Goal: Task Accomplishment & Management: Complete application form

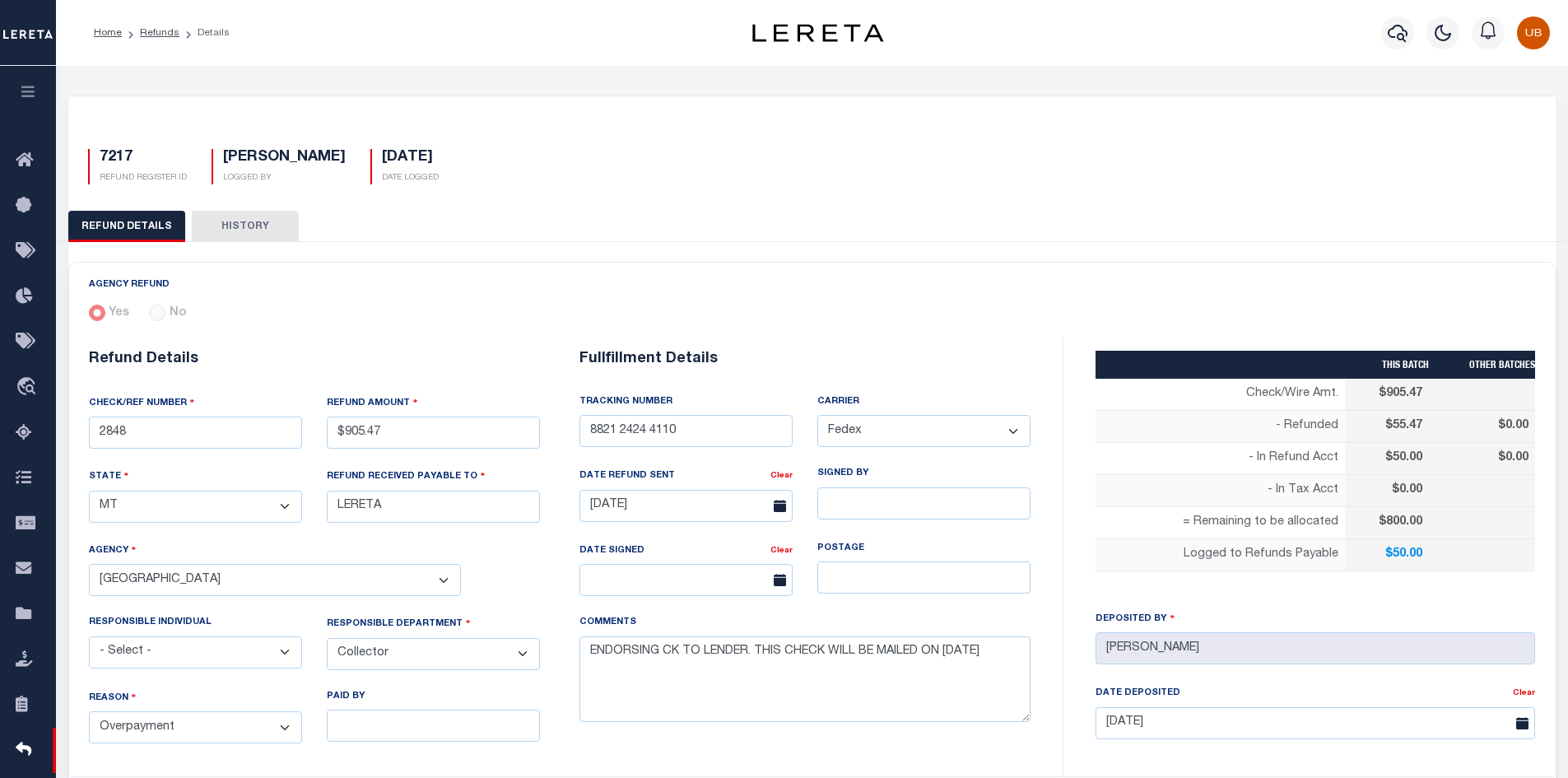
select select "MT"
select select "COL"
select select "OVP"
select select "FDX"
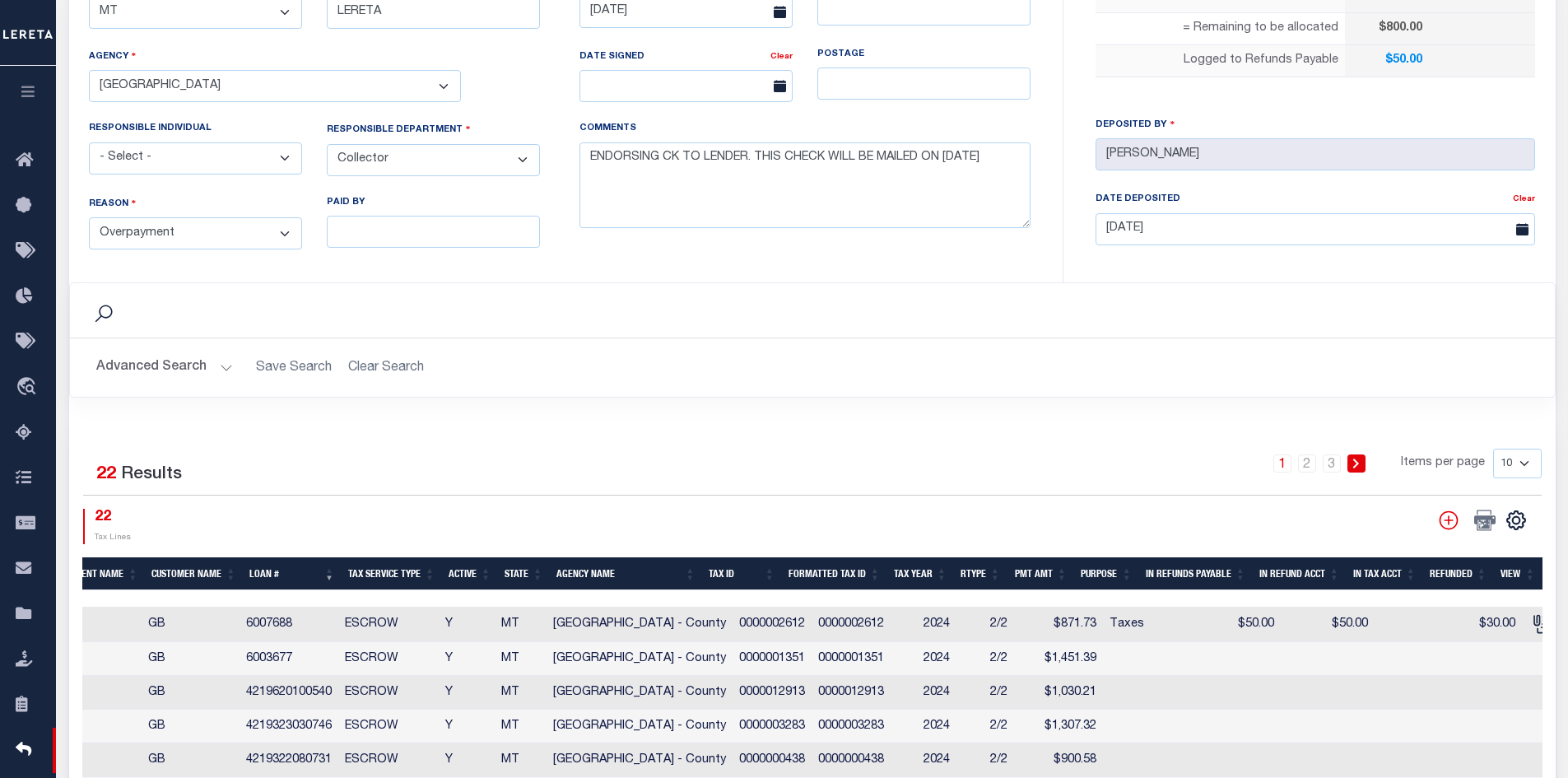
scroll to position [824, 0]
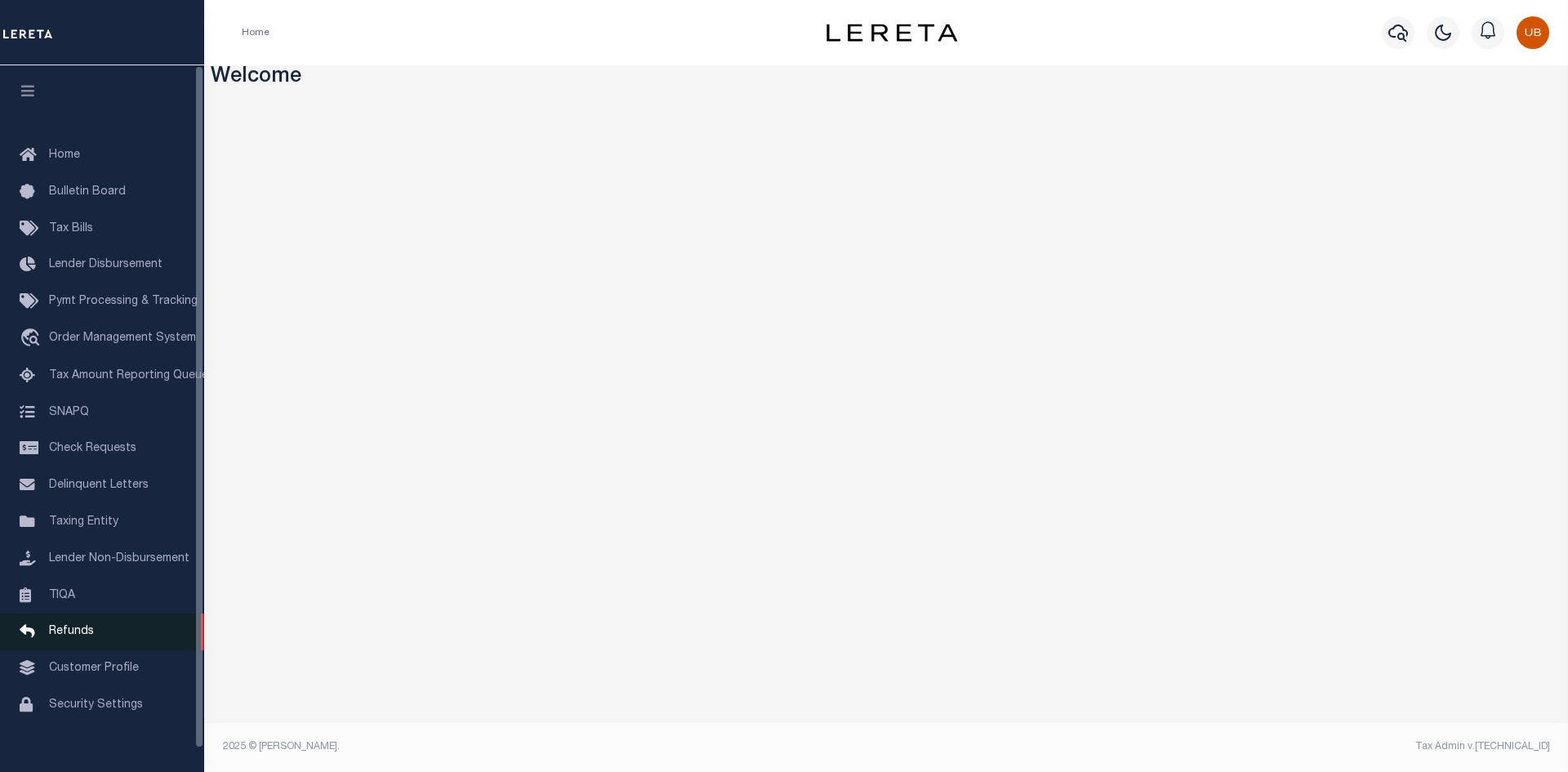
click at [73, 638] on span "Refunds" at bounding box center [71, 631] width 44 height 12
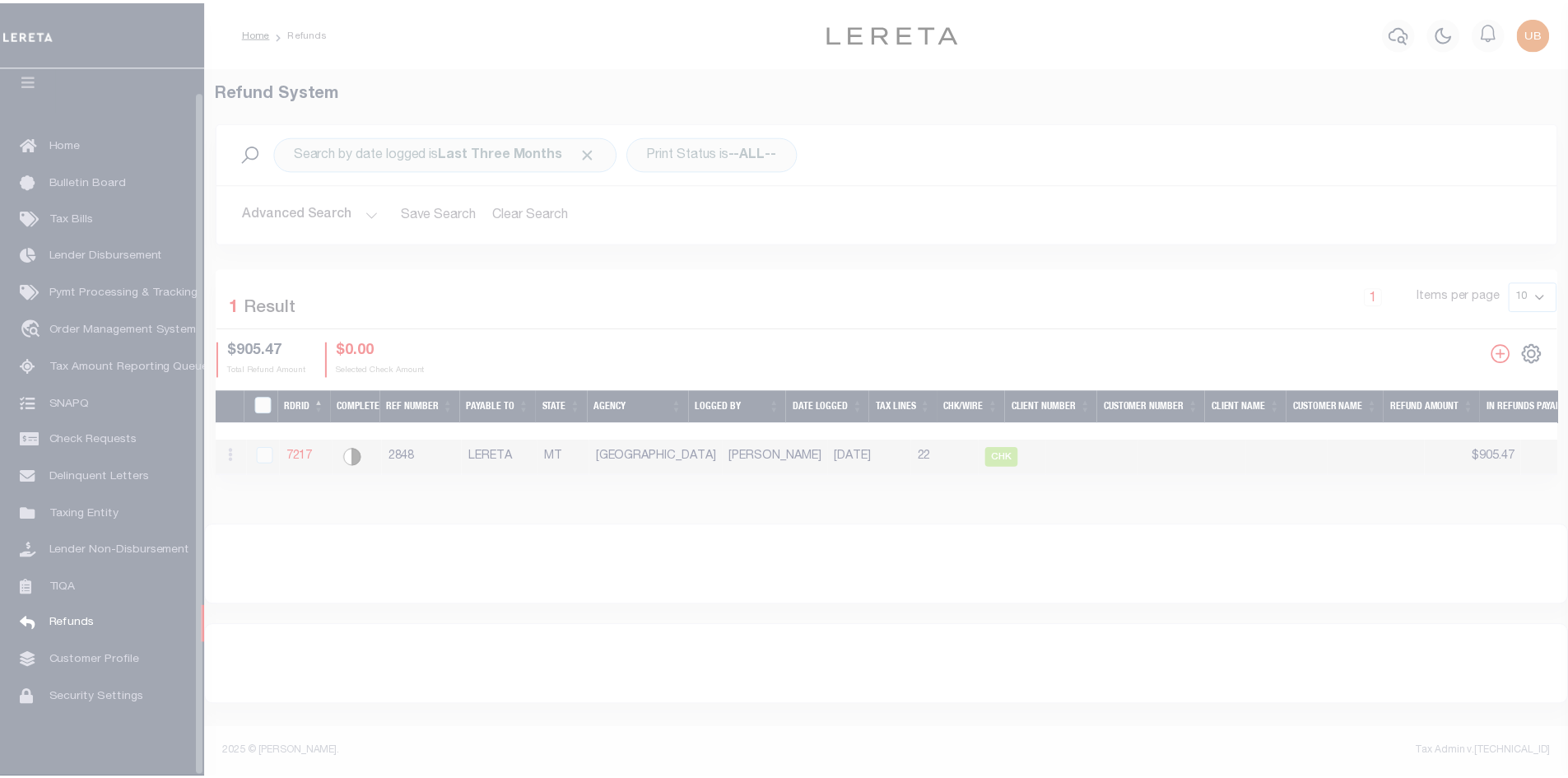
scroll to position [24, 0]
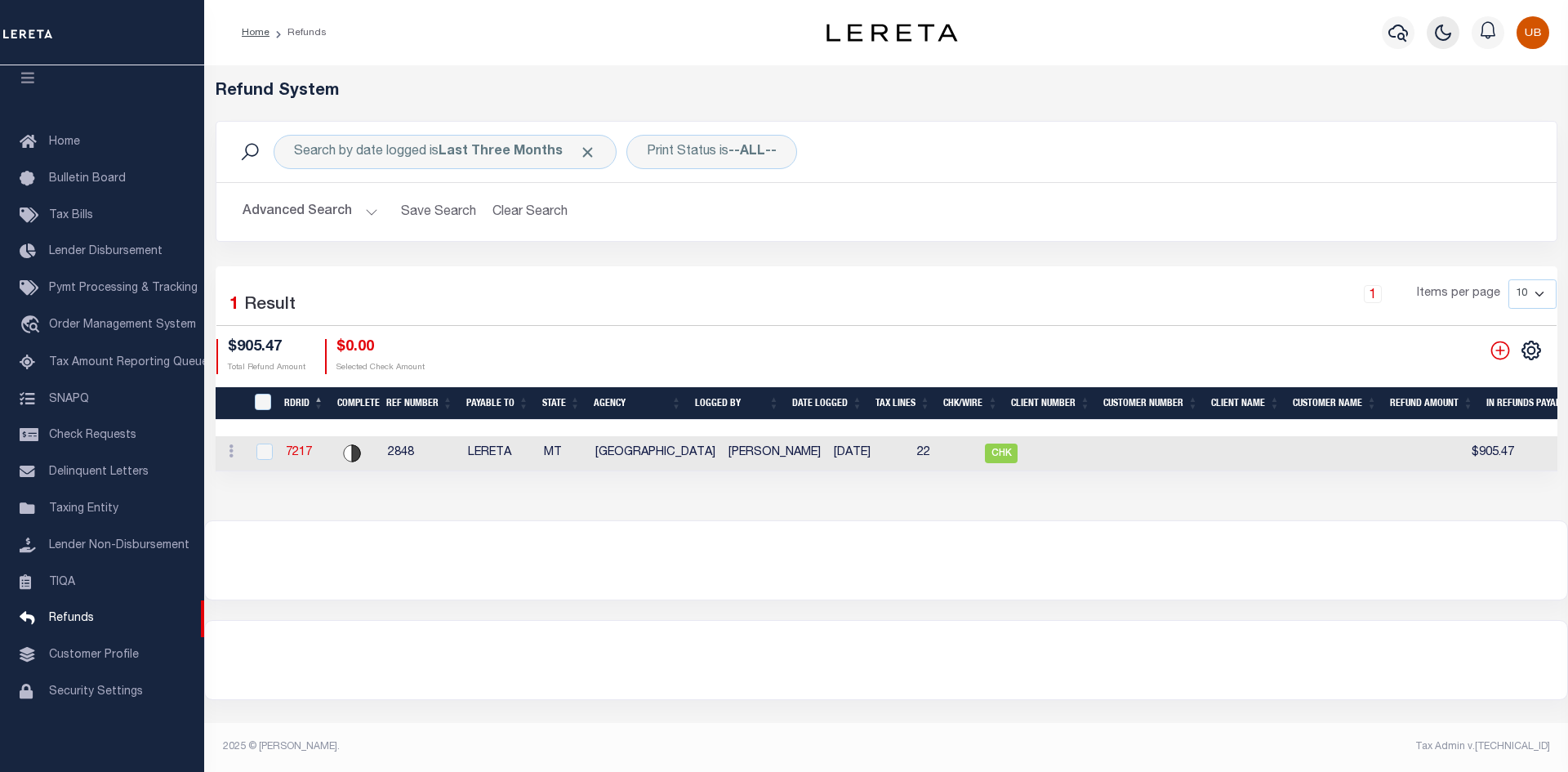
click at [1430, 34] on button "button" at bounding box center [1444, 33] width 33 height 33
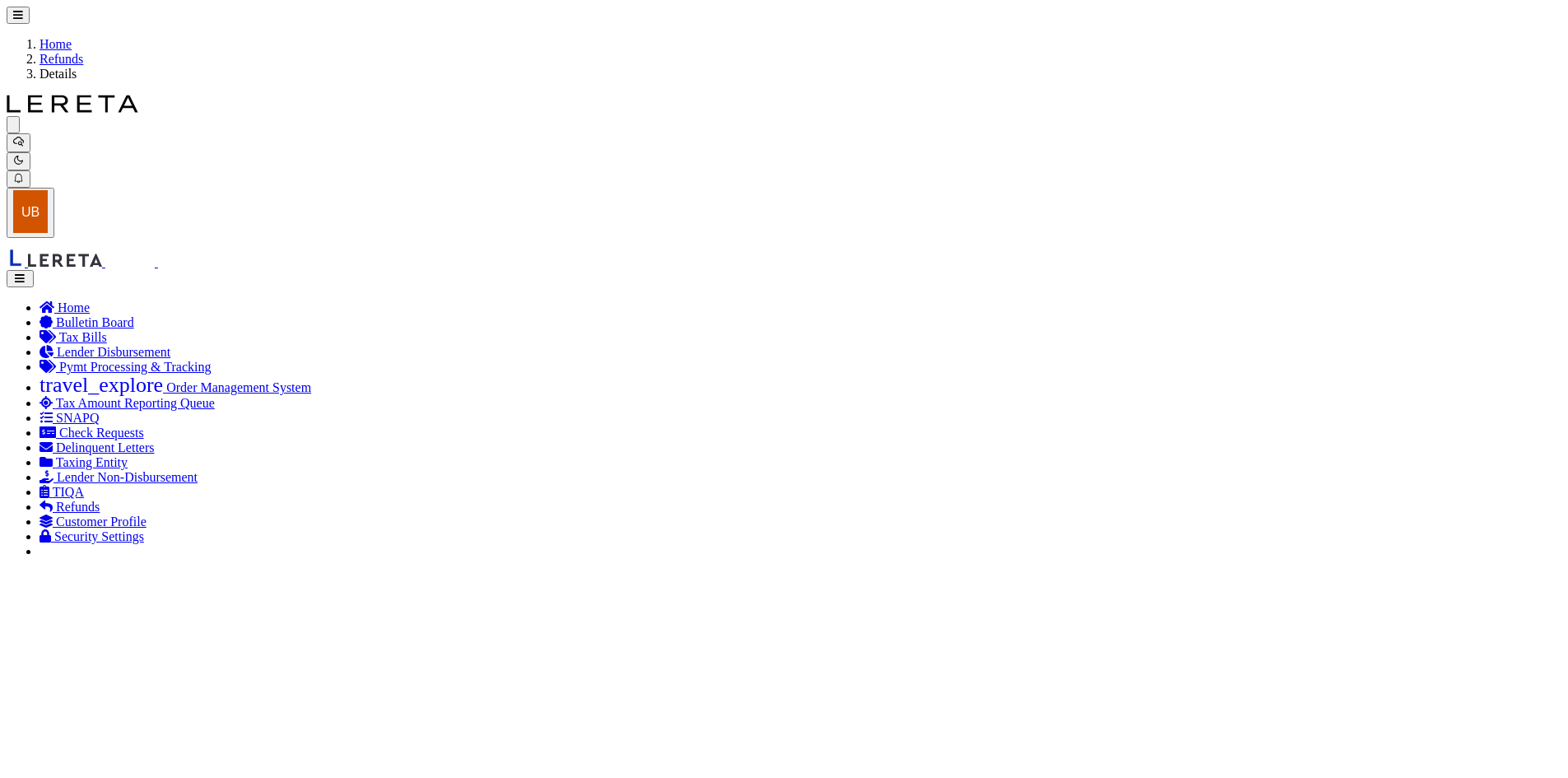
radio input "true"
type input "2848"
type input "$905.47"
select select "MT"
type input "LERETA"
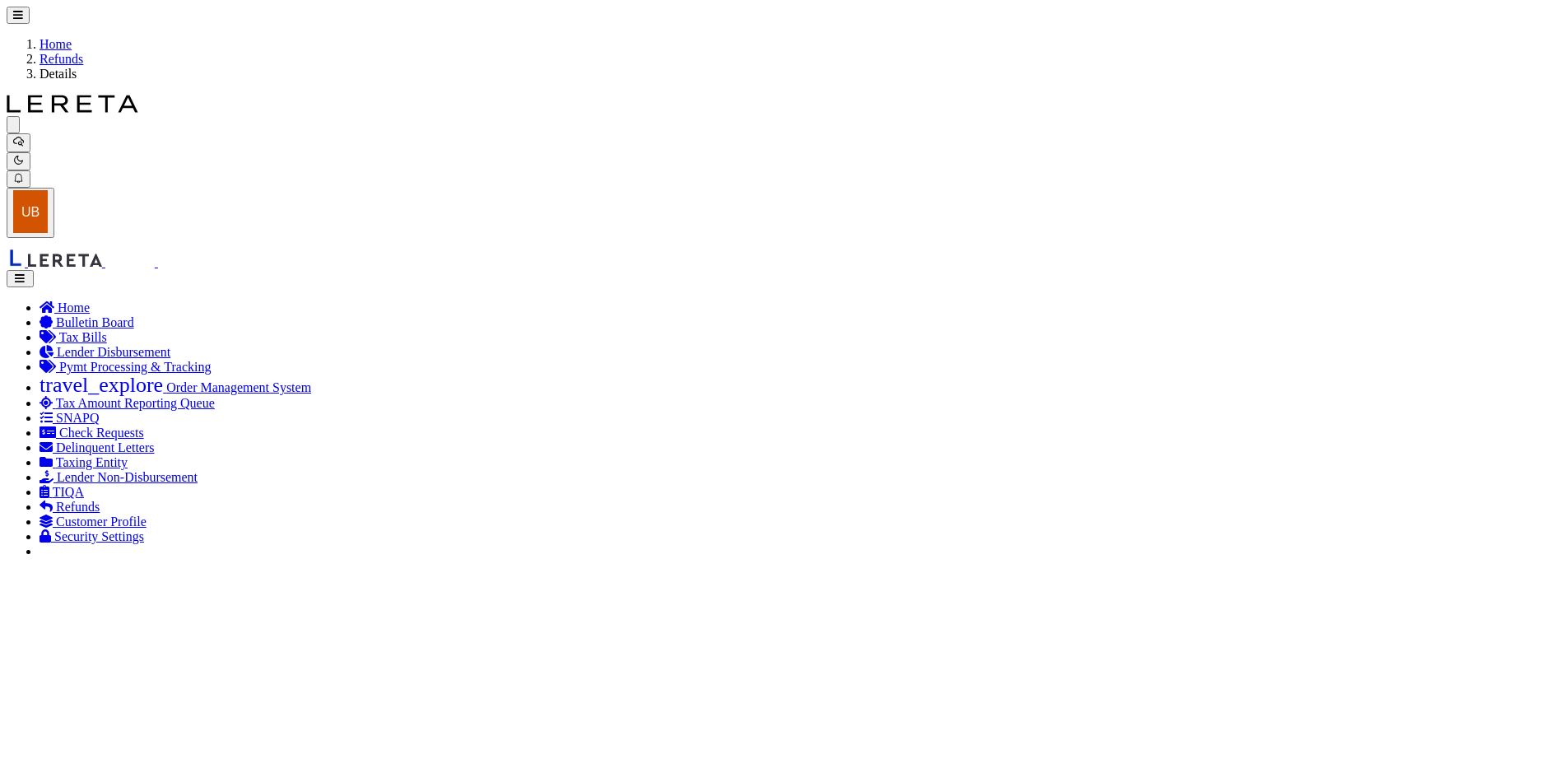
select select
select select "COL"
select select "OVP"
type input "8821 2424 4110"
select select "FDX"
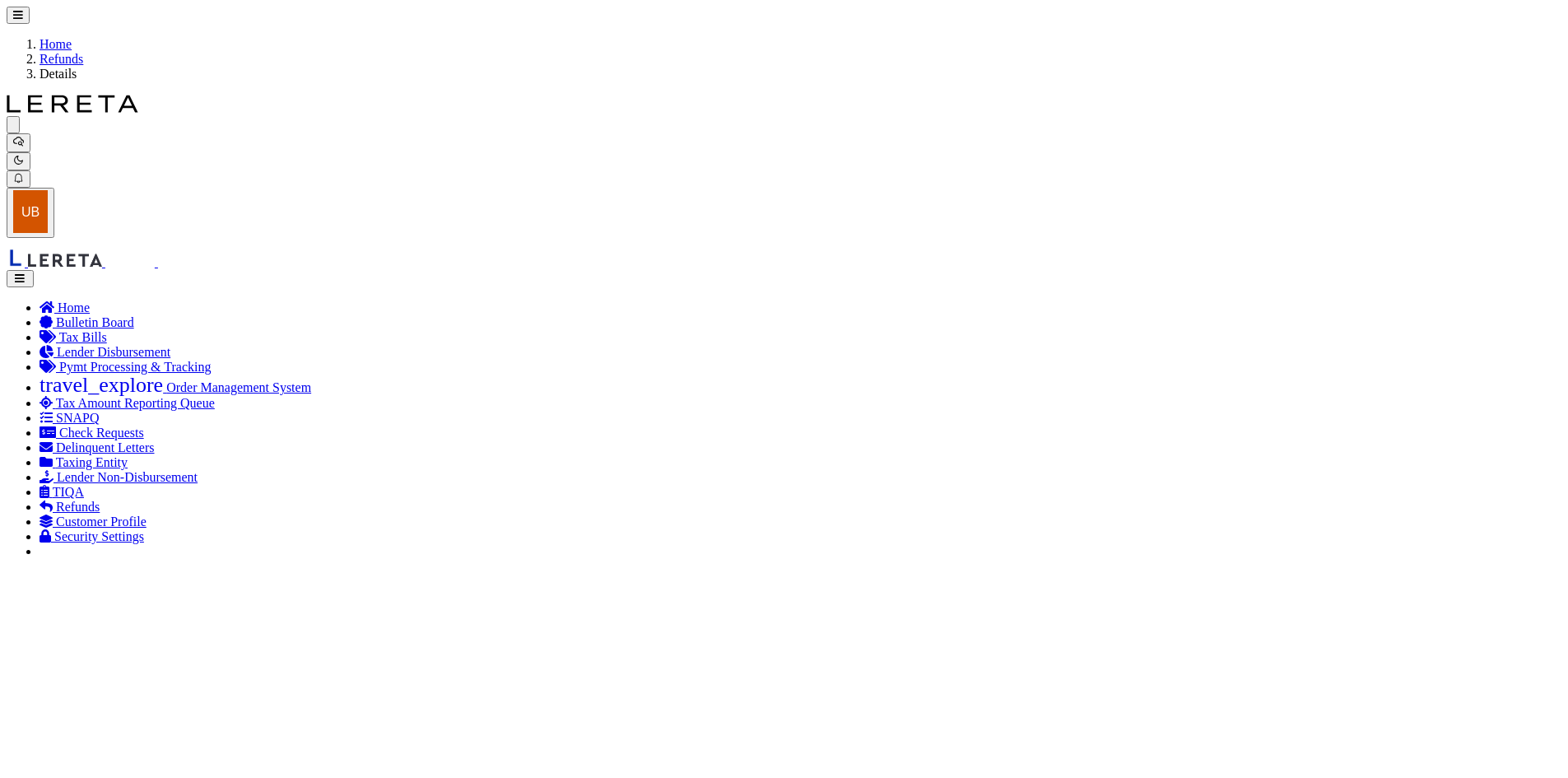
type input "[DATE]"
type textarea "ENDORSING CK TO LENDER. THIS CHECK WILL BE MAILED ON [DATE]"
type input "[PERSON_NAME]"
type input "[DATE]"
select select "3009900000"
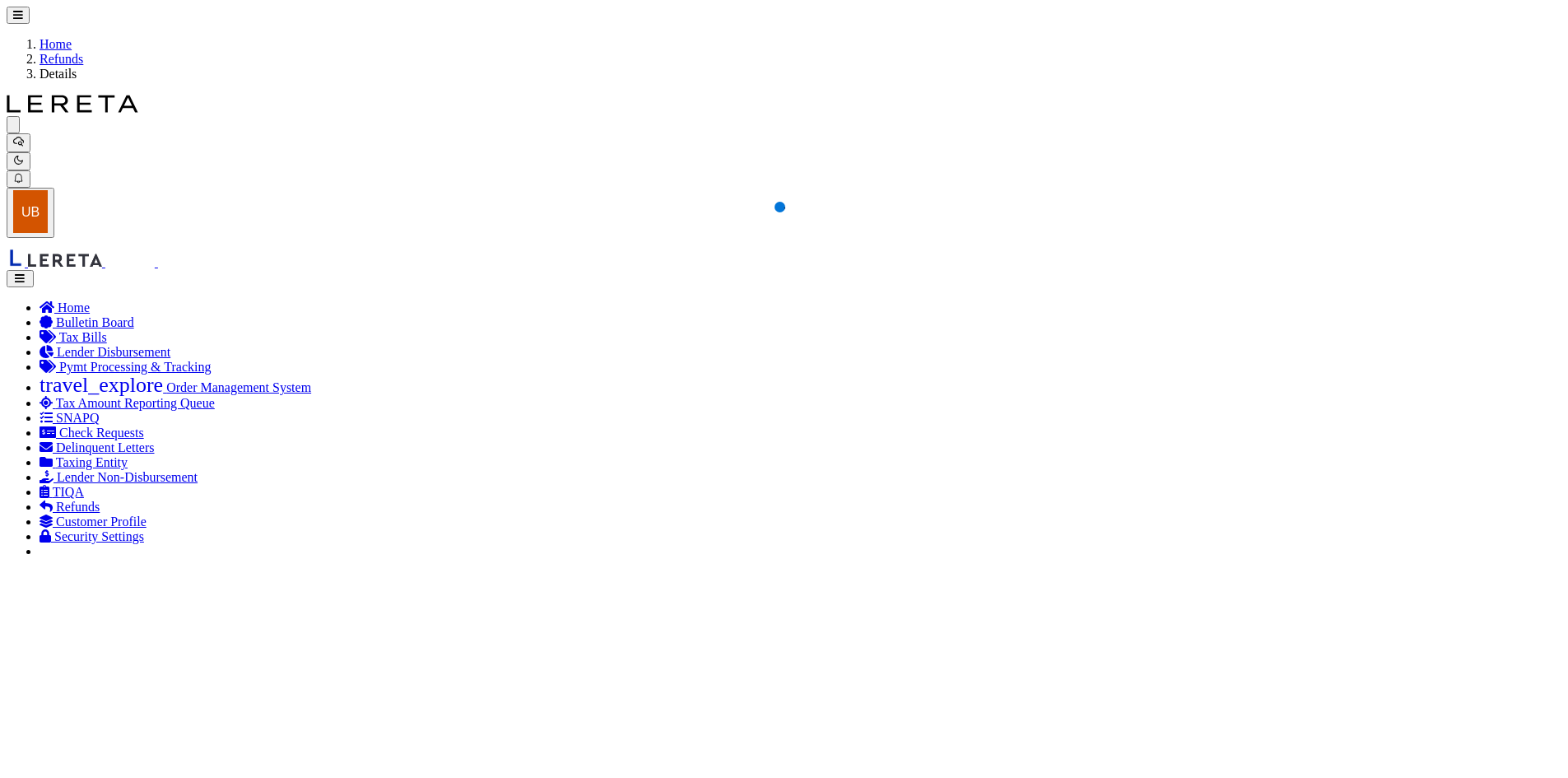
click at [27, 274] on icon "button" at bounding box center [19, 279] width 14 height 11
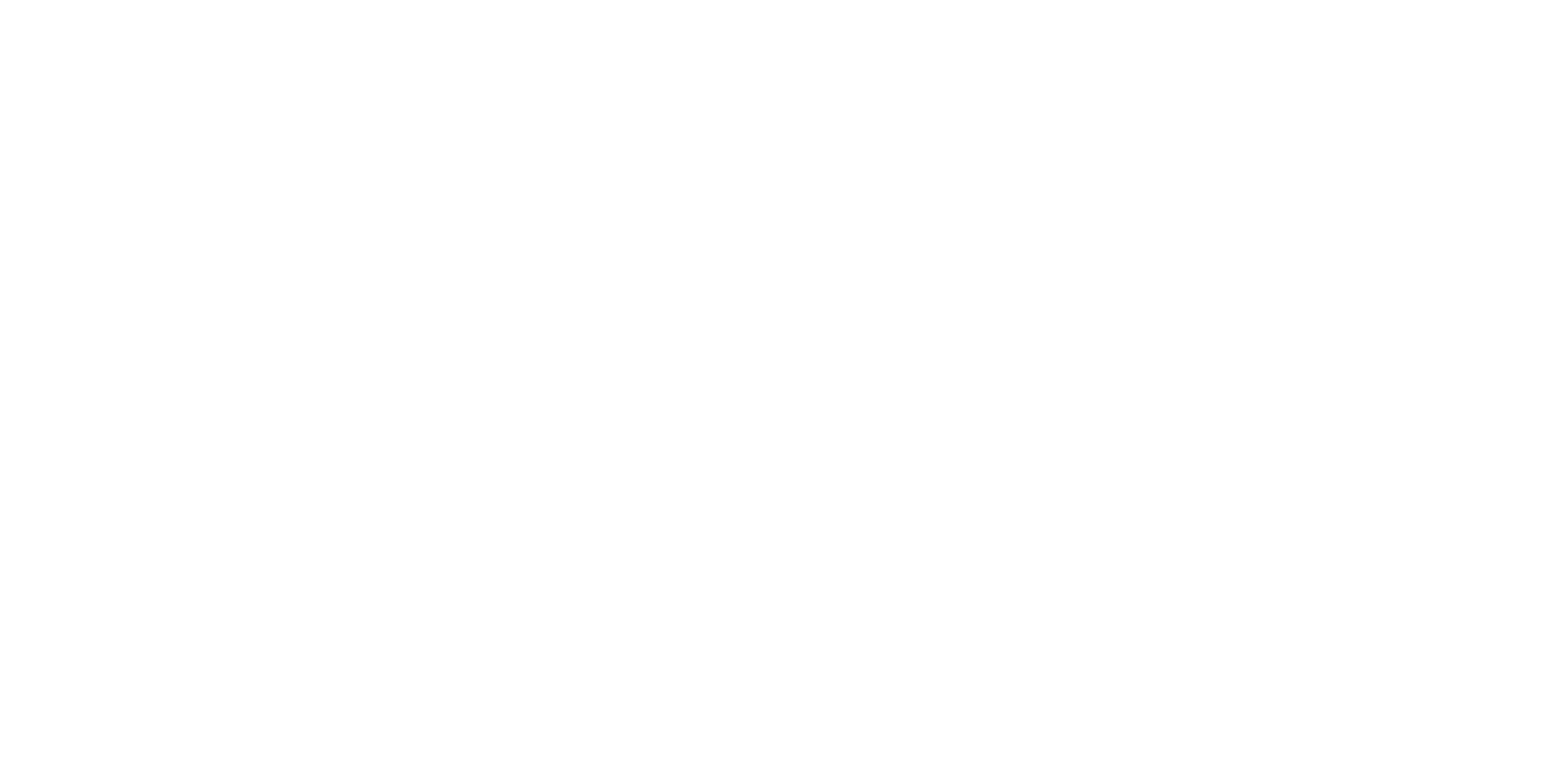
scroll to position [0, 494]
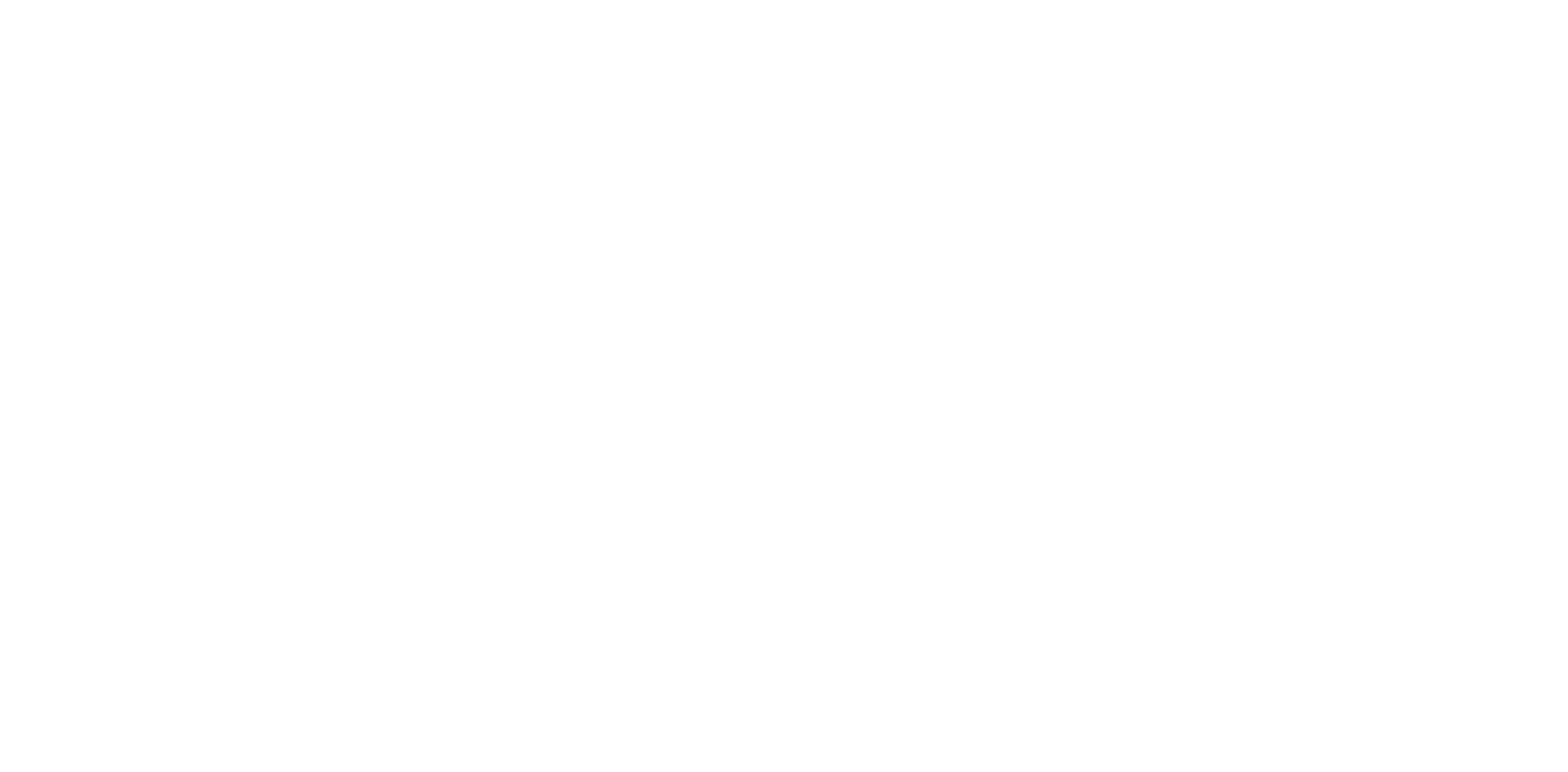
scroll to position [0, 0]
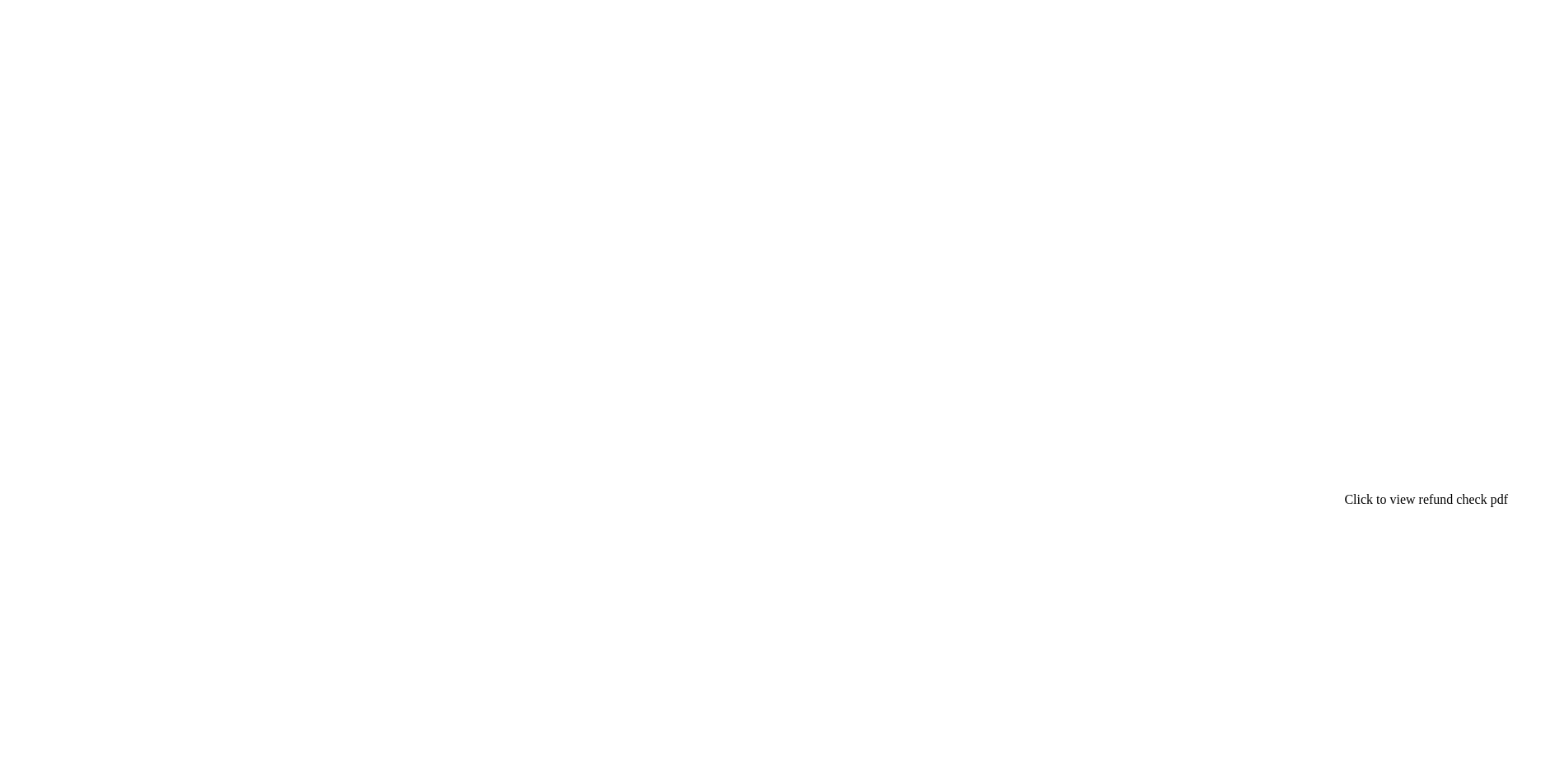
checkbox input "false"
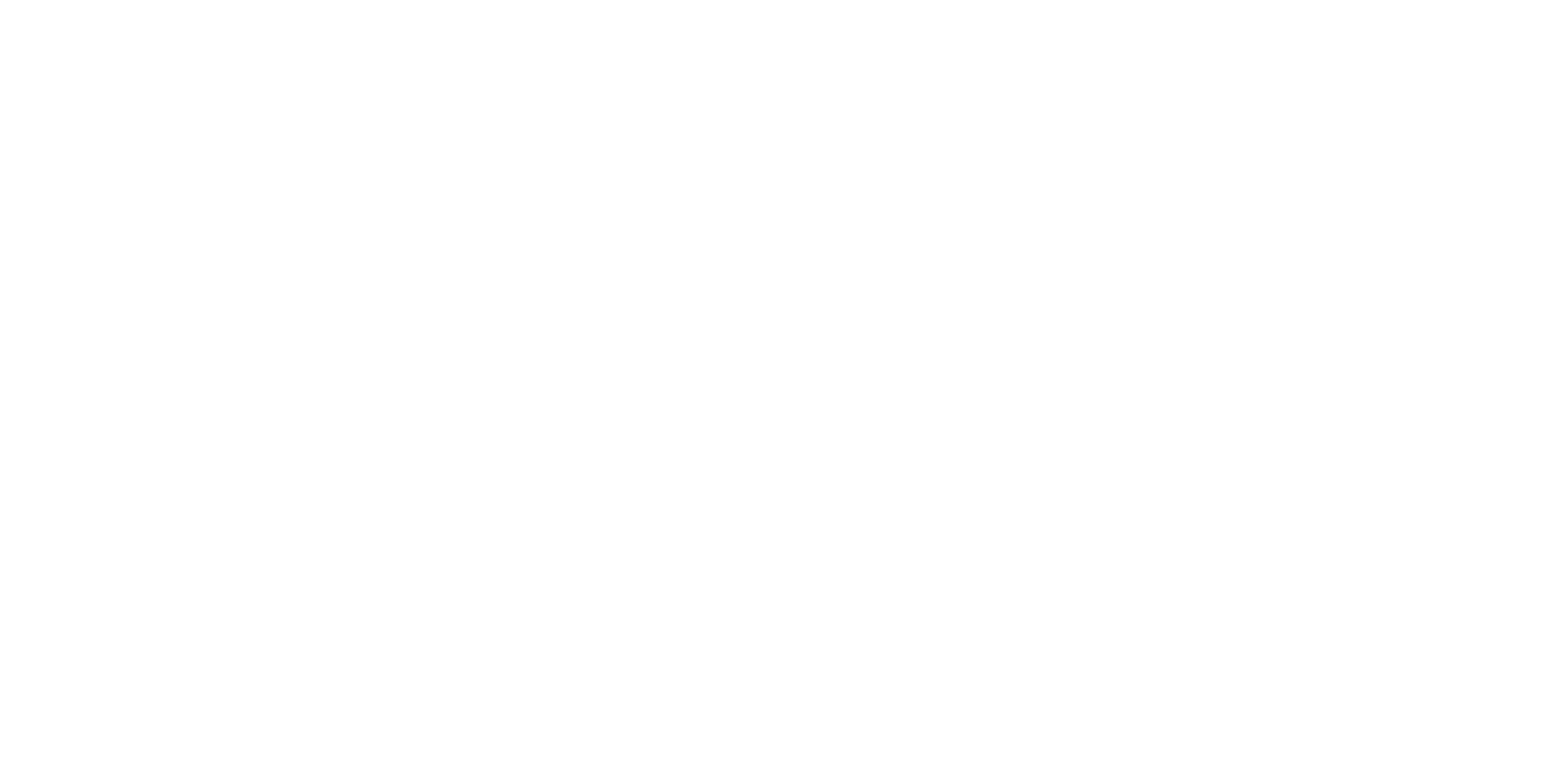
drag, startPoint x: 666, startPoint y: 715, endPoint x: 854, endPoint y: 716, distance: 188.0
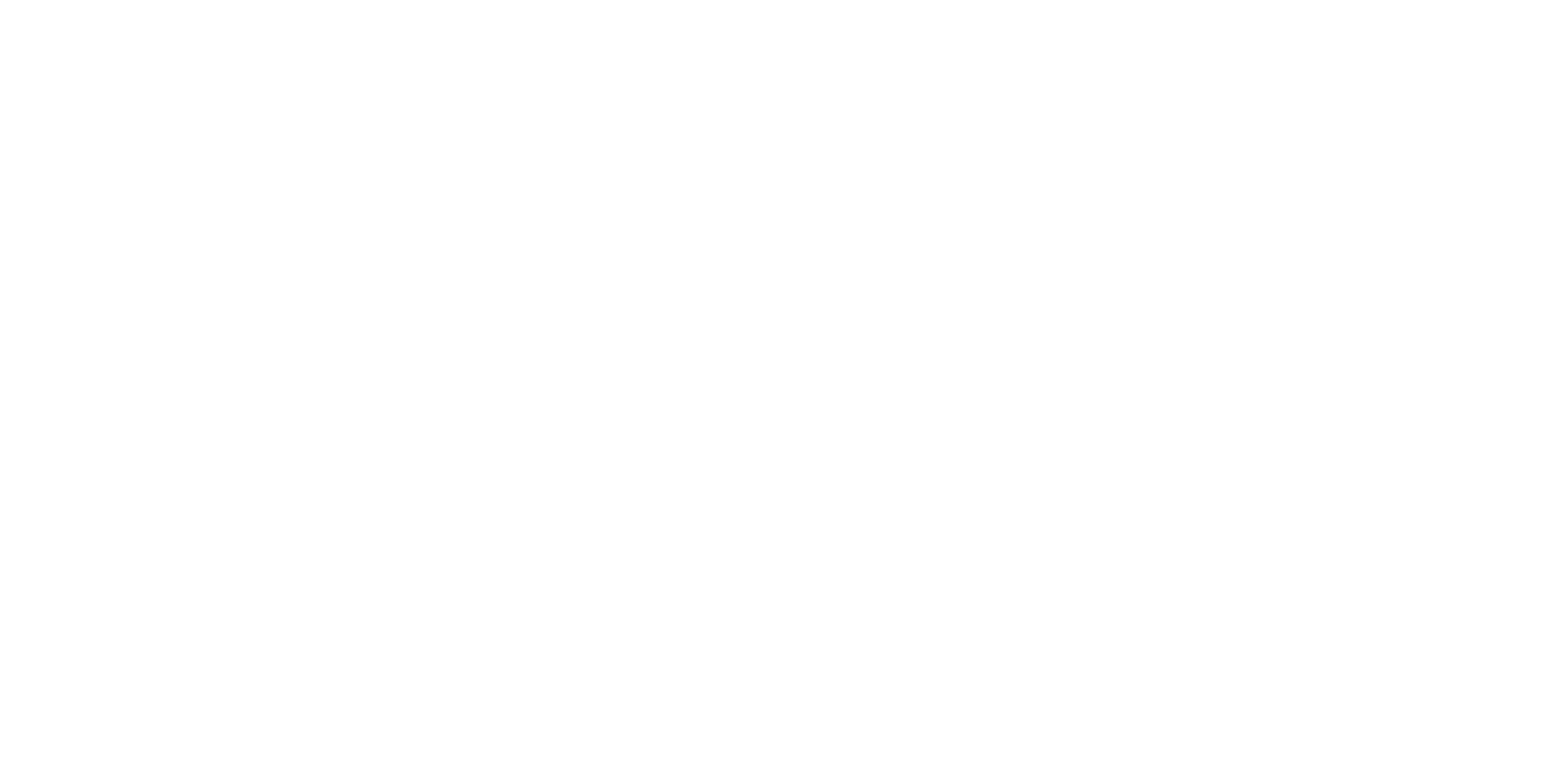
checkbox input "true"
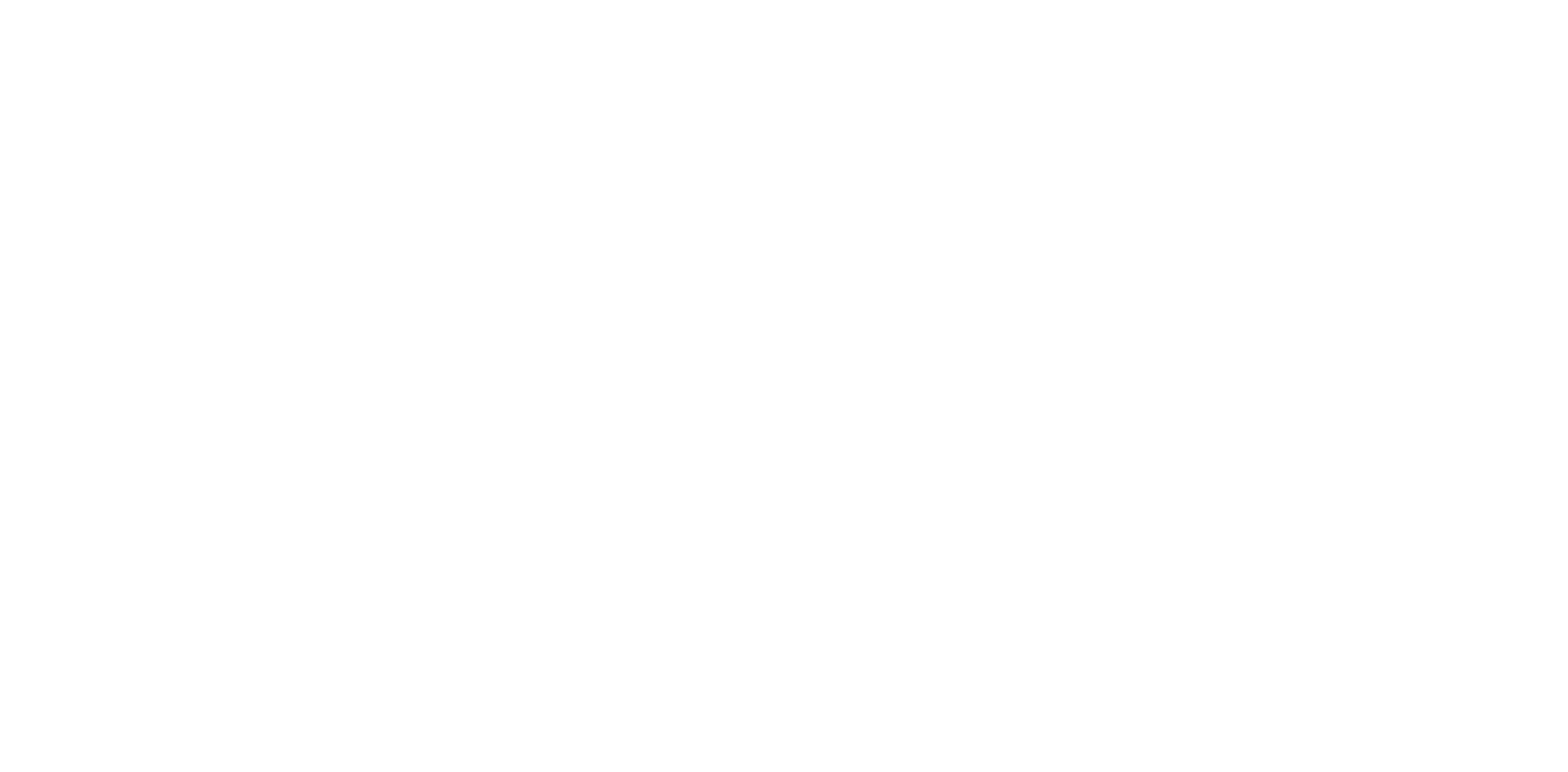
type input "$57.00"
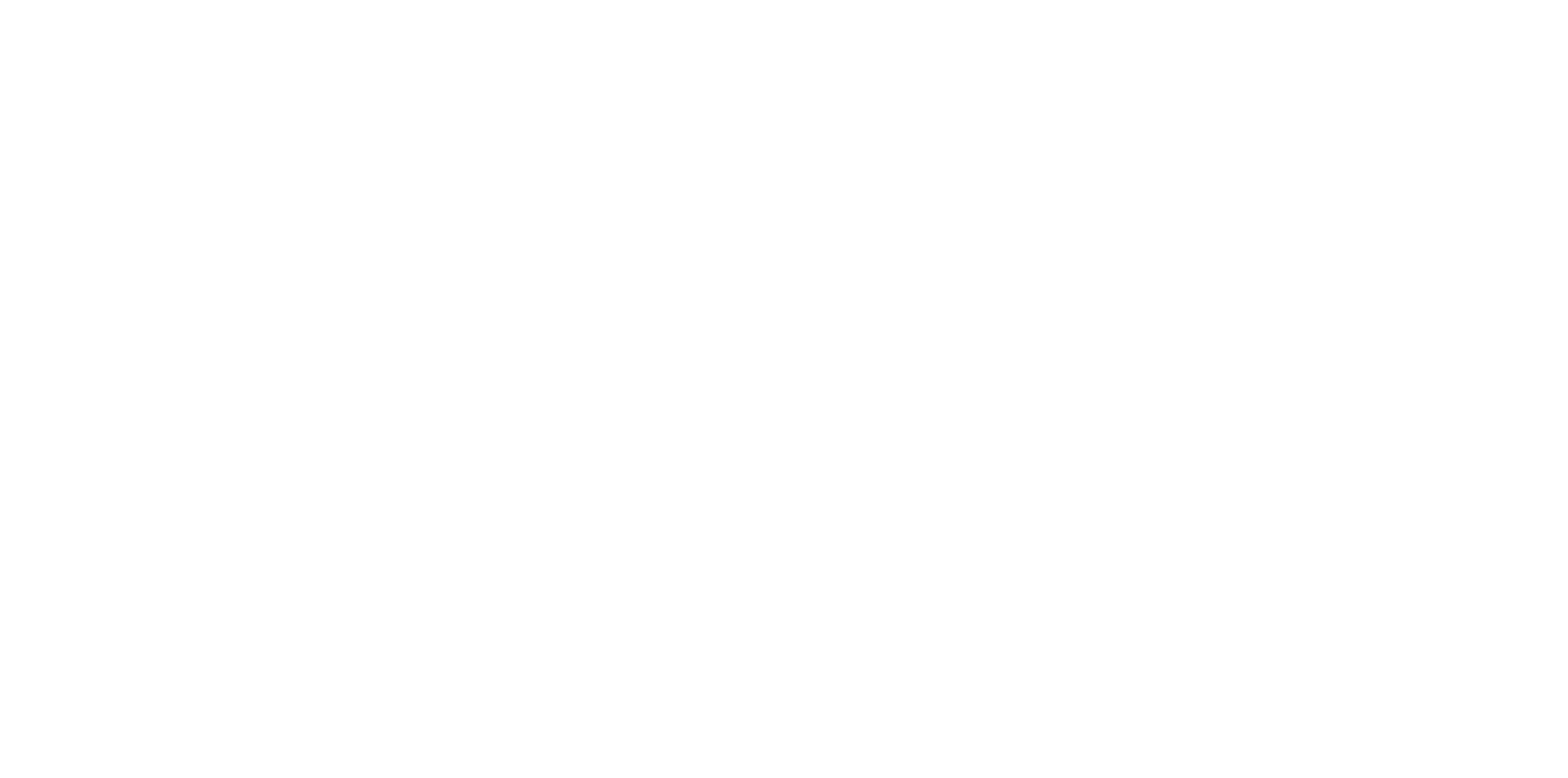
type input "$905.47"
checkbox input "true"
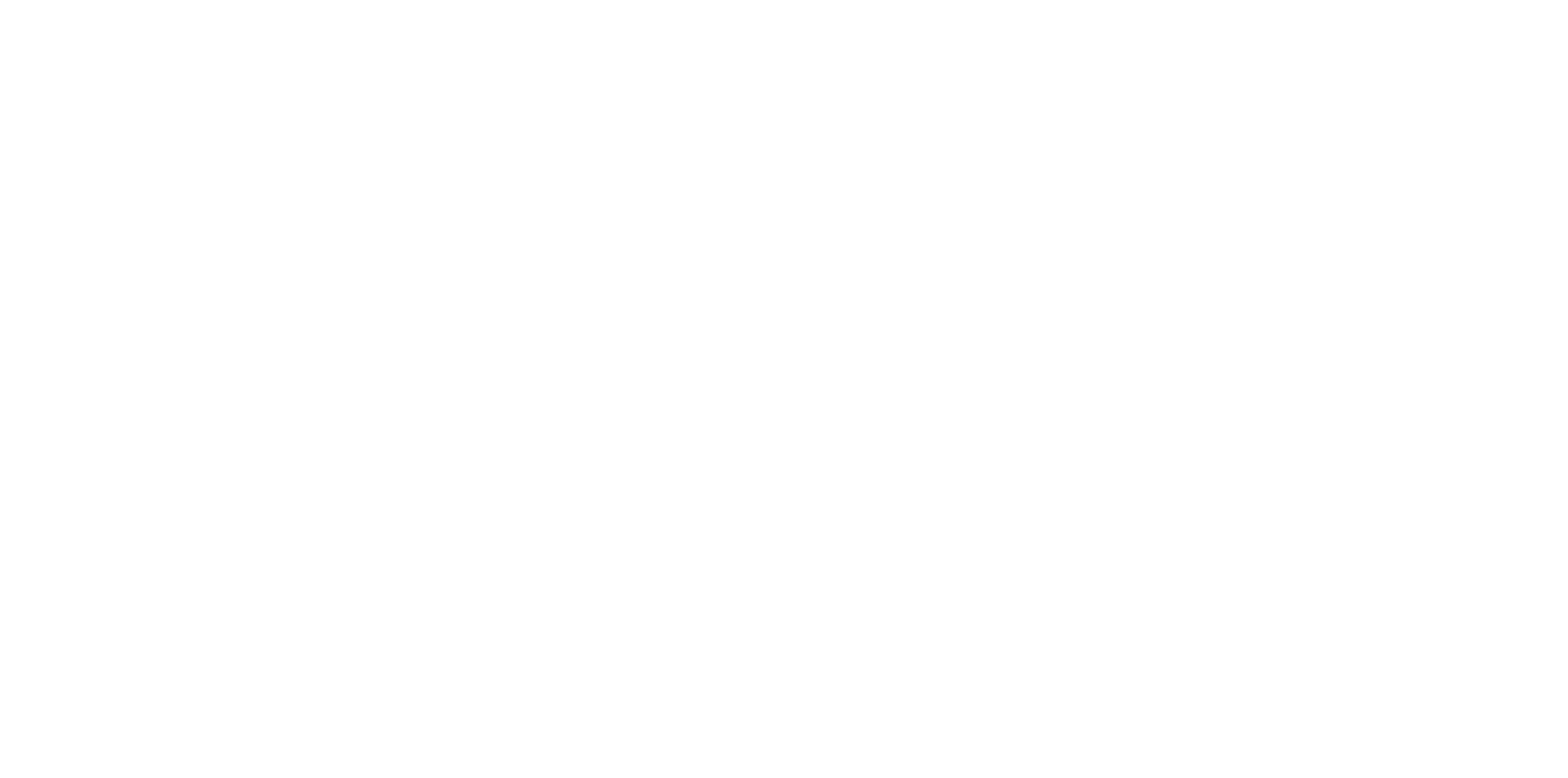
type input "$905.47"
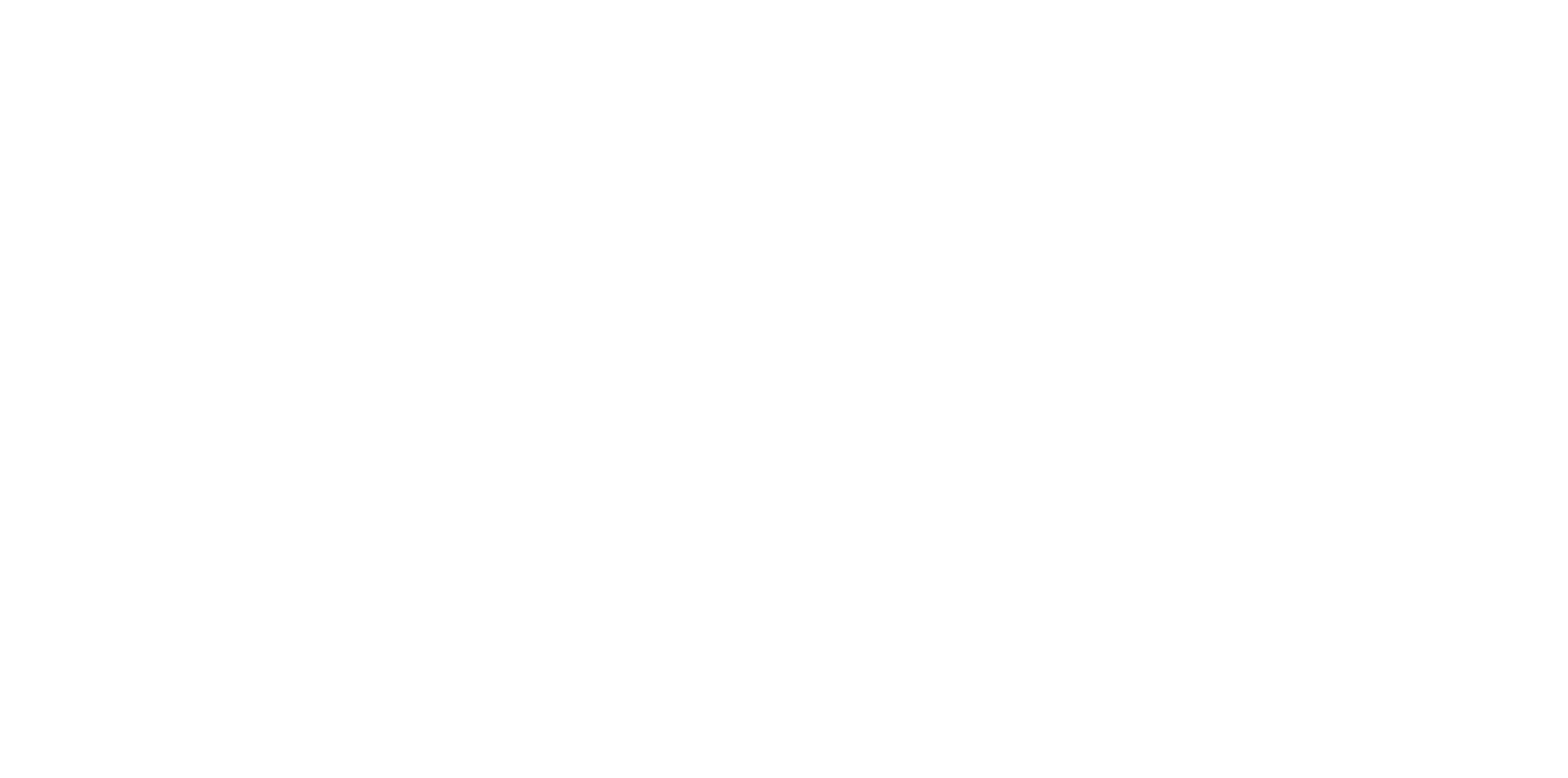
drag, startPoint x: 1193, startPoint y: 704, endPoint x: 629, endPoint y: 715, distance: 564.1
